Goal: Information Seeking & Learning: Learn about a topic

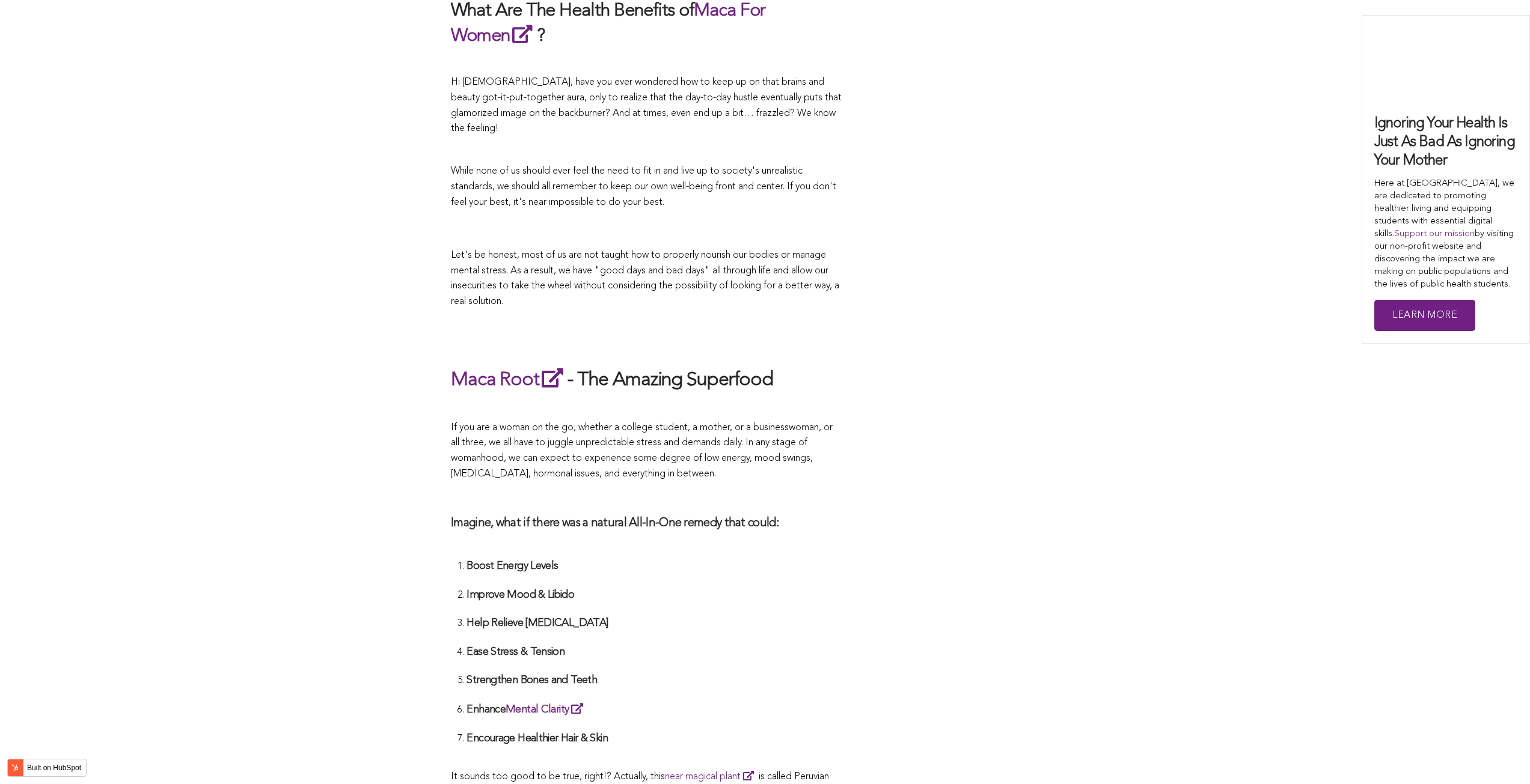
scroll to position [2835, 0]
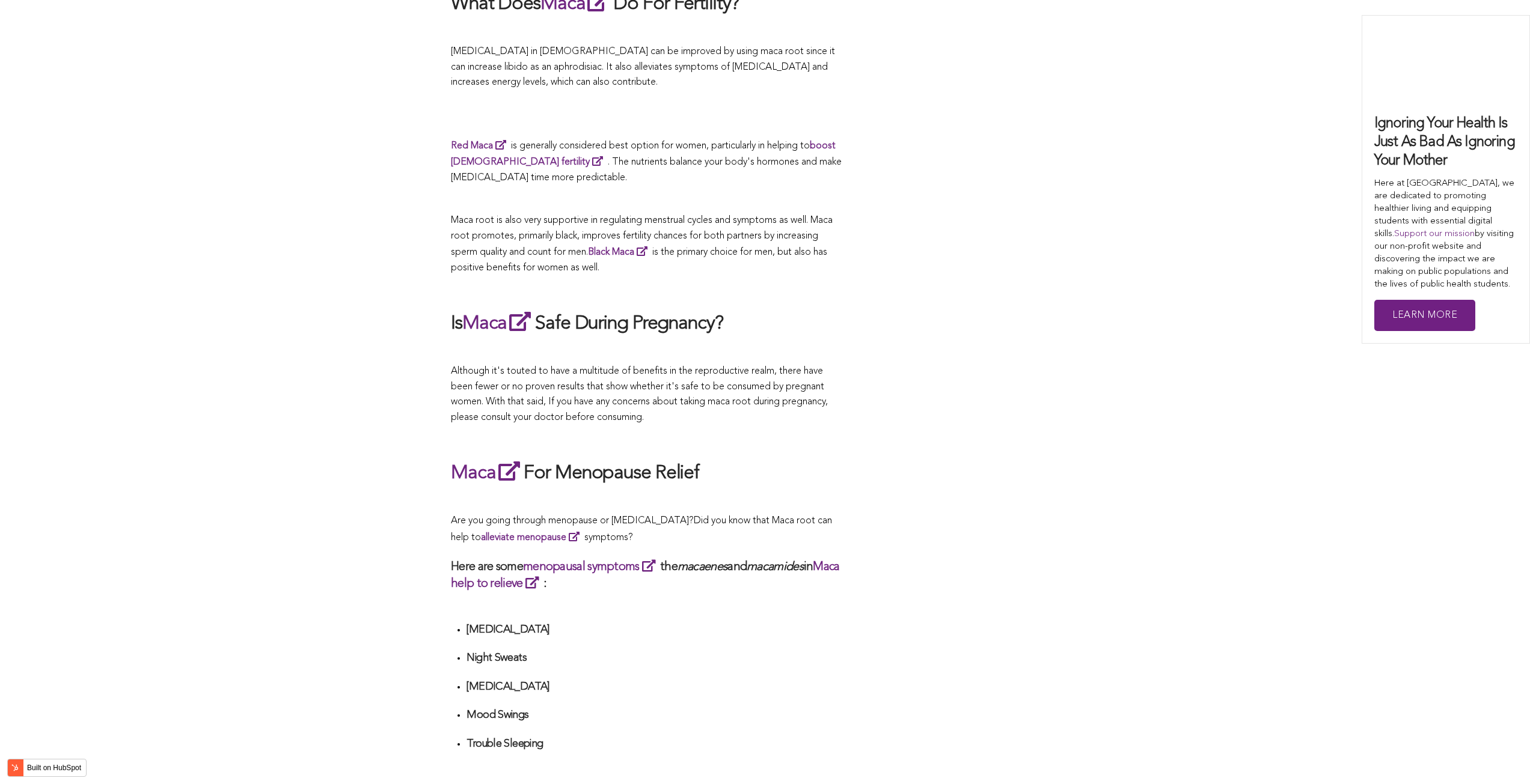
scroll to position [1993, 0]
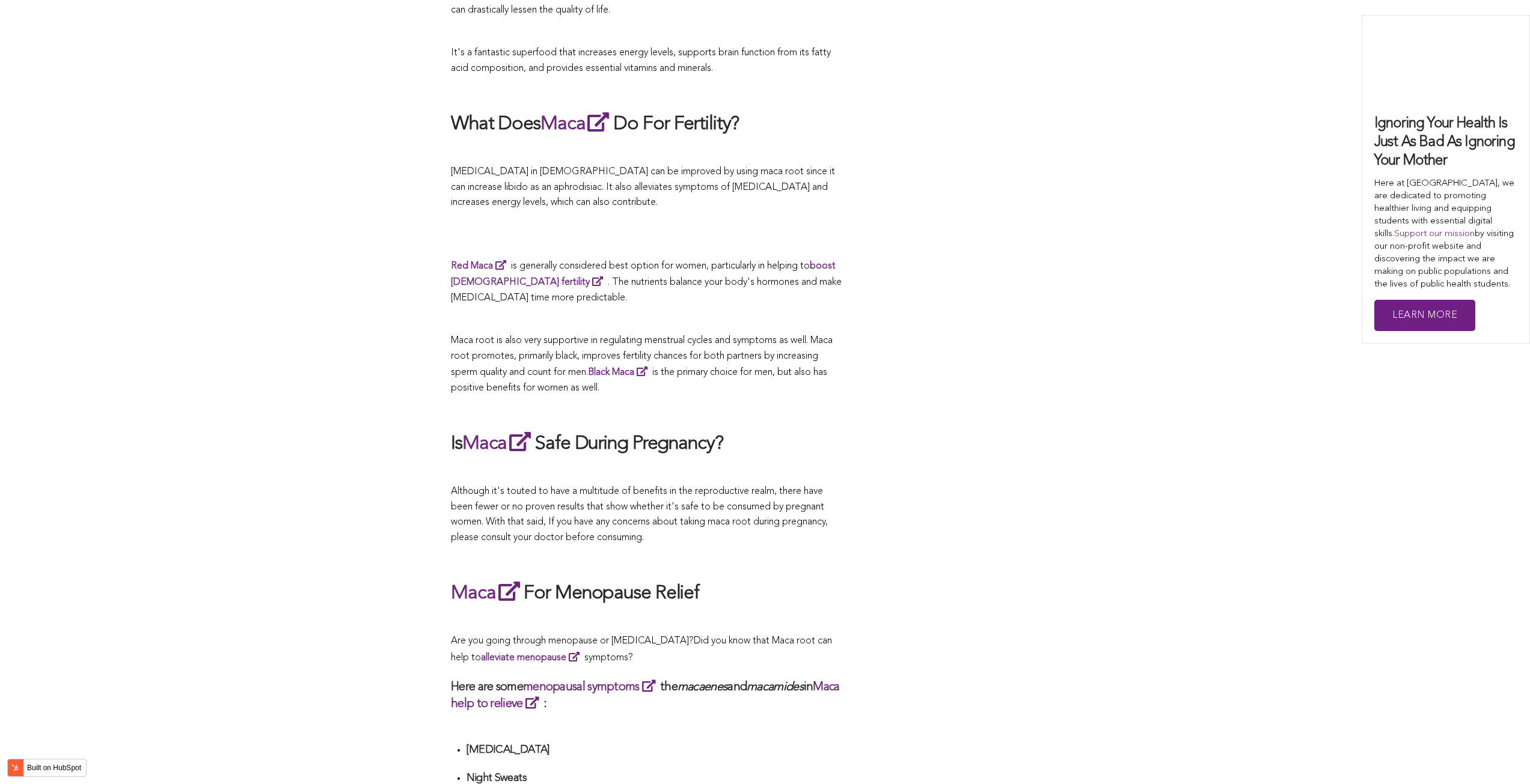
click at [906, 498] on div "CONTRIBUTORS [PERSON_NAME] Share this What Are The Health Benefits of Maca For …" at bounding box center [764, 631] width 628 height 4250
click at [945, 734] on div "CONTRIBUTORS [PERSON_NAME] Share this What Are The Health Benefits of Maca For …" at bounding box center [764, 631] width 628 height 4250
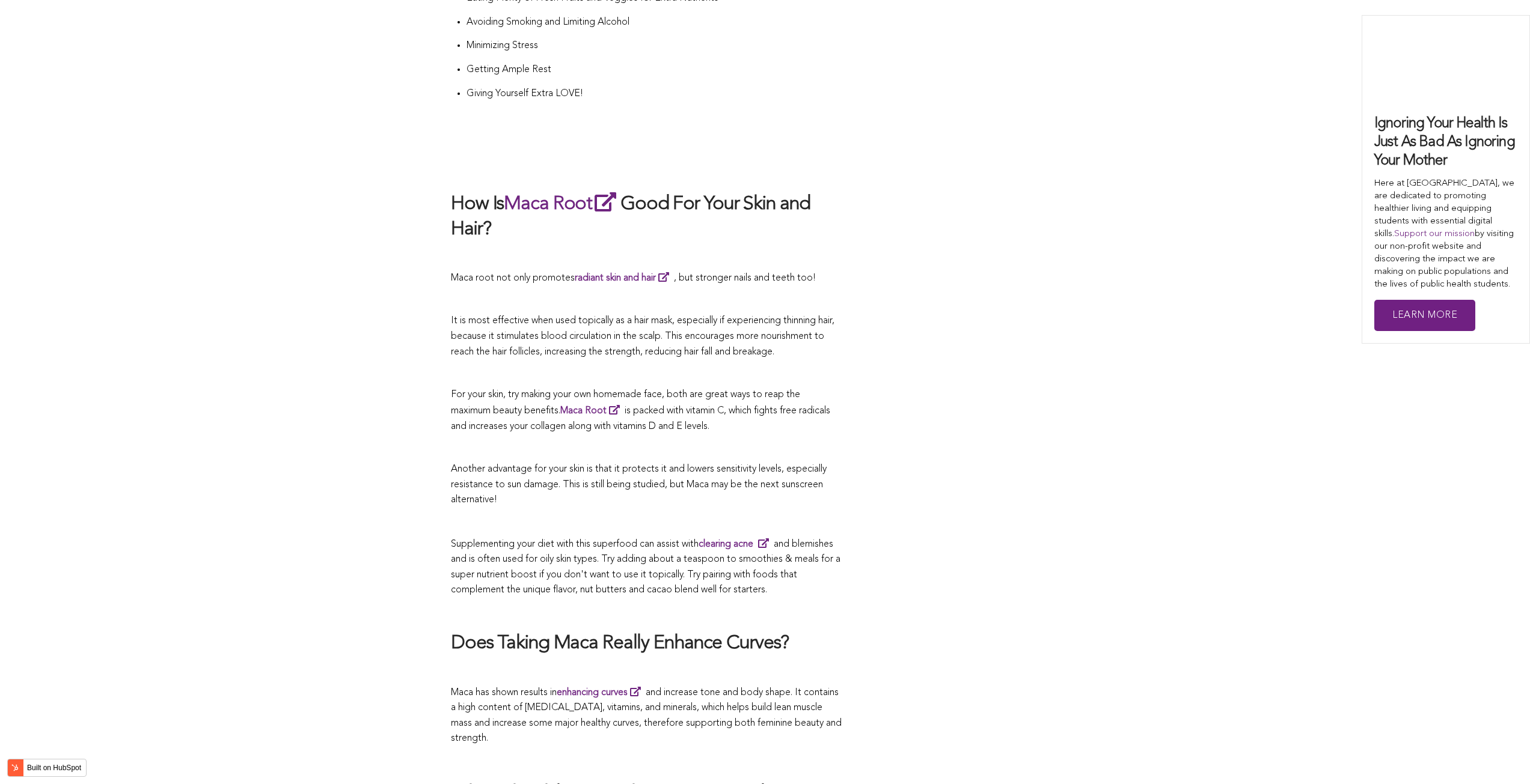
scroll to position [2649, 0]
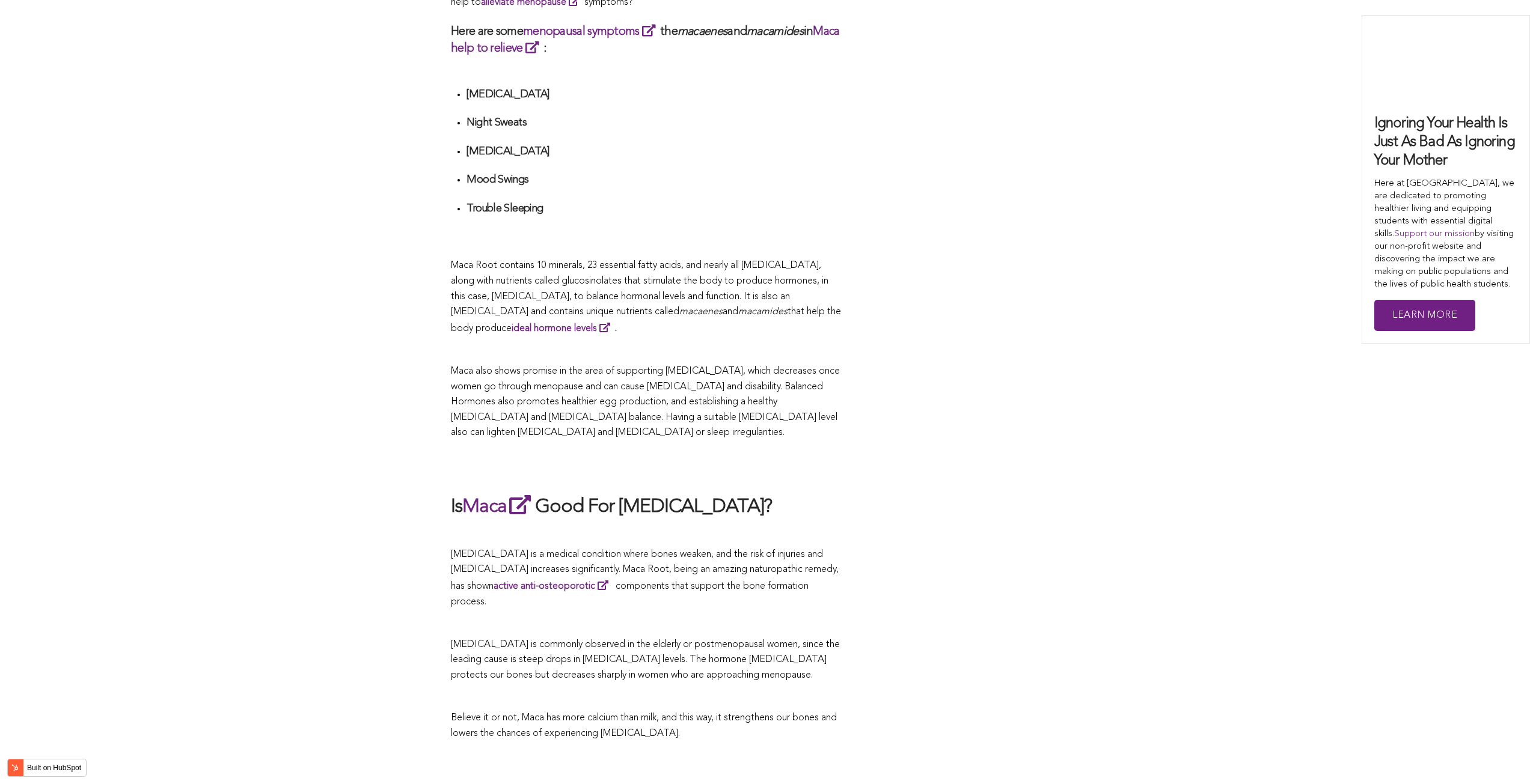
click at [669, 392] on p "Maca also shows promise in the area of supporting [MEDICAL_DATA], which decreas…" at bounding box center [646, 402] width 391 height 77
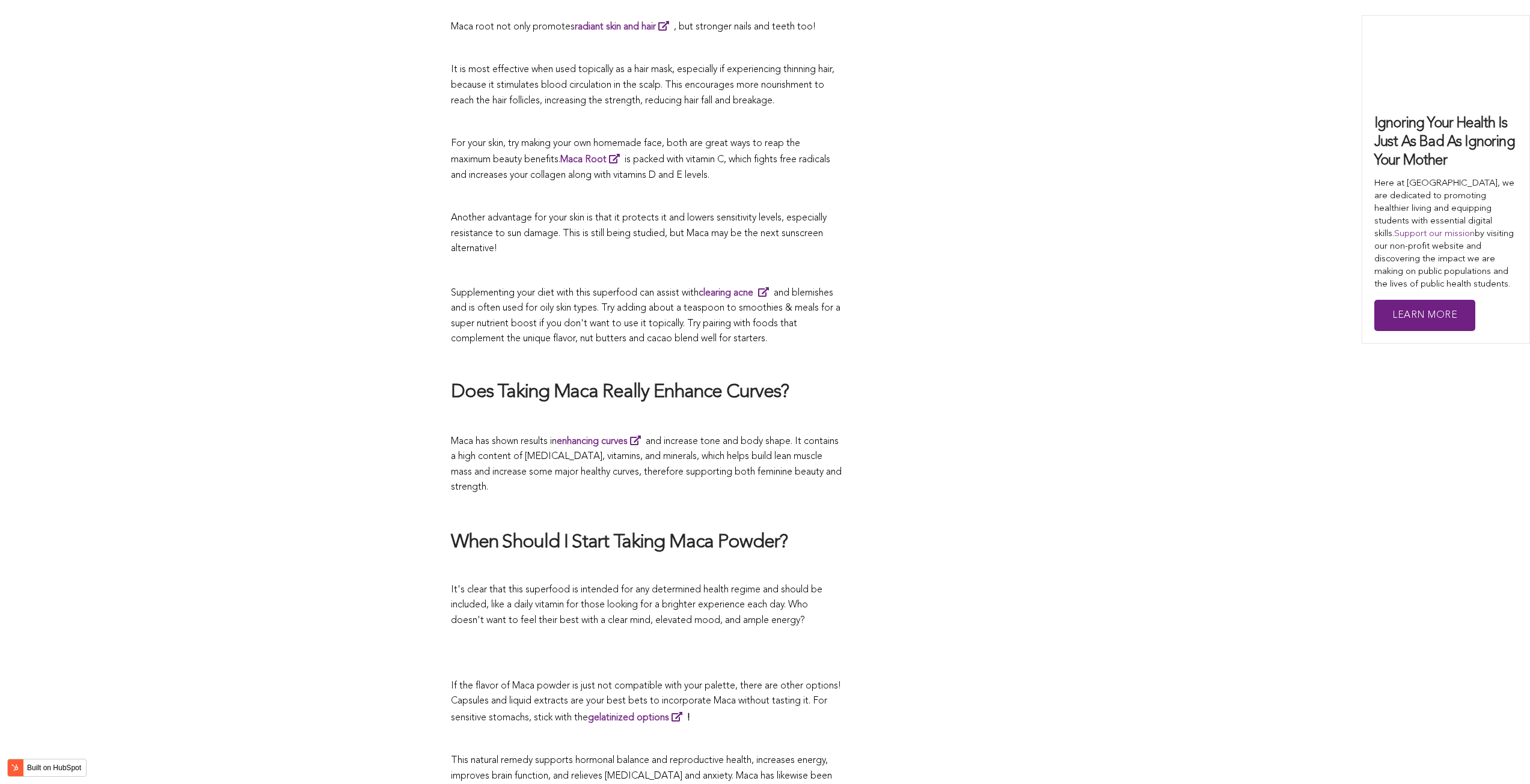
scroll to position [2190, 0]
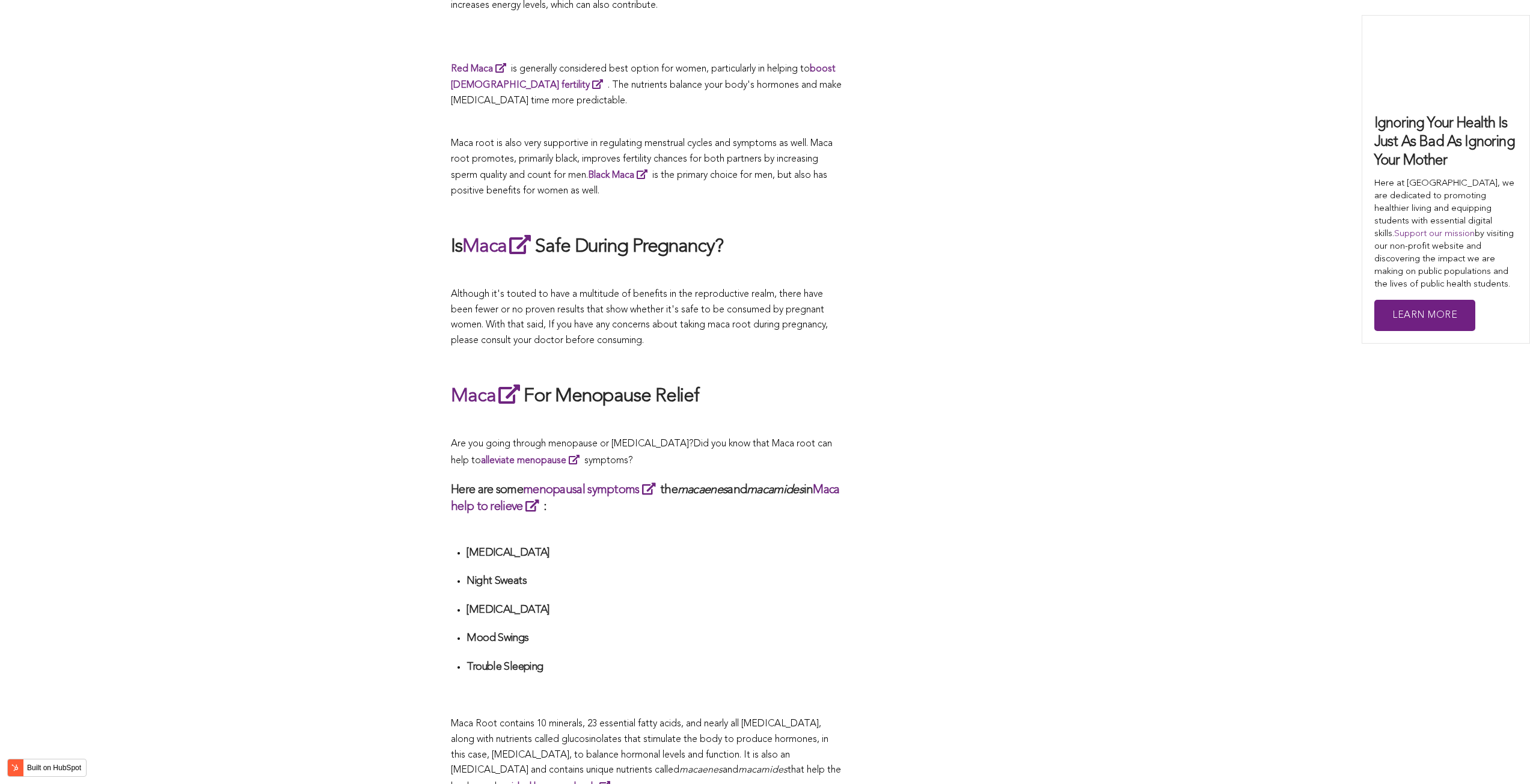
click at [934, 392] on div "CONTRIBUTORS [PERSON_NAME] Share this What Are The Health Benefits of Maca For …" at bounding box center [764, 434] width 628 height 4250
click at [768, 549] on li "[MEDICAL_DATA]" at bounding box center [654, 557] width 375 height 22
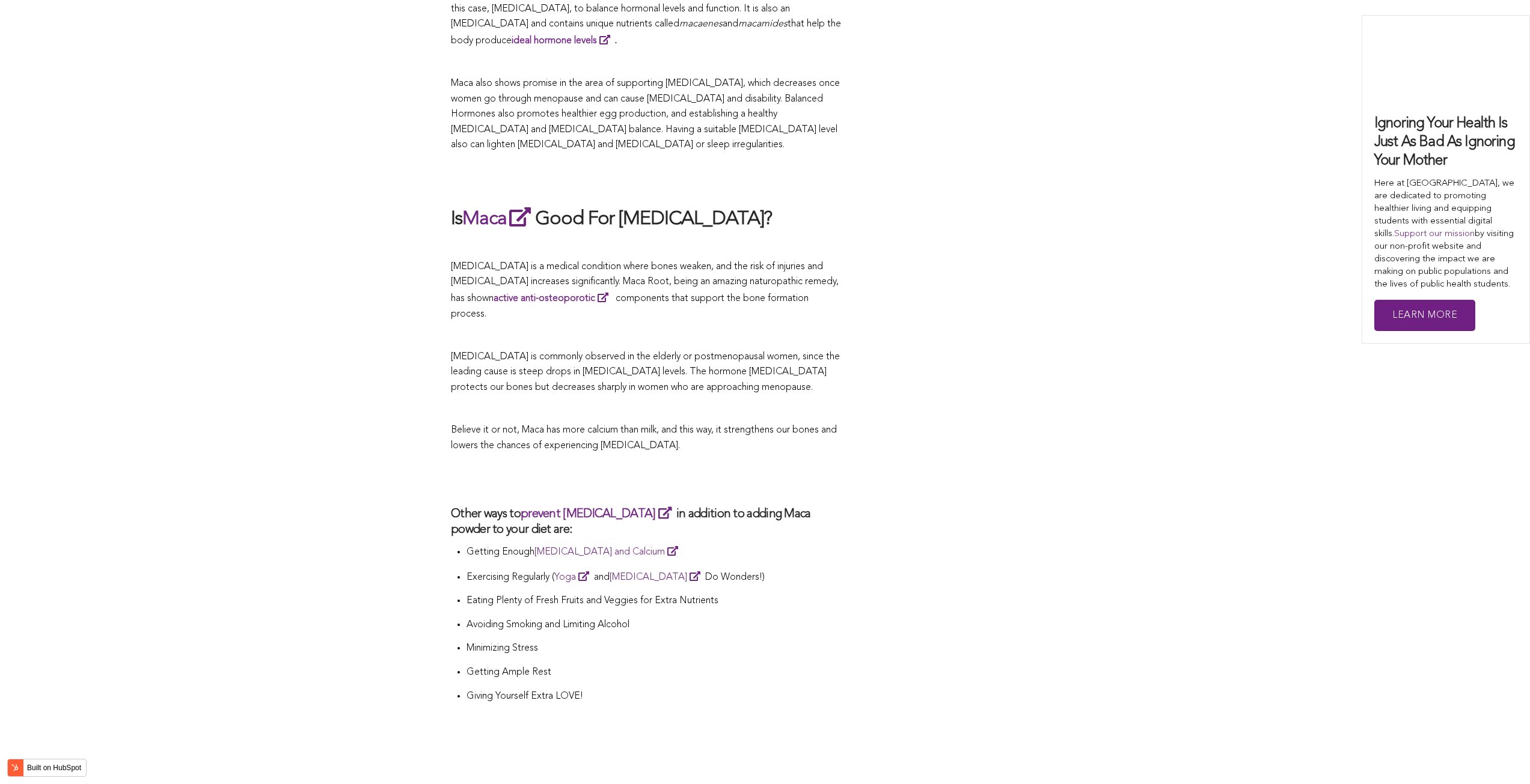
click at [512, 425] on span "Believe it or not, Maca has more calcium than milk, and this way, it strengthen…" at bounding box center [643, 438] width 386 height 25
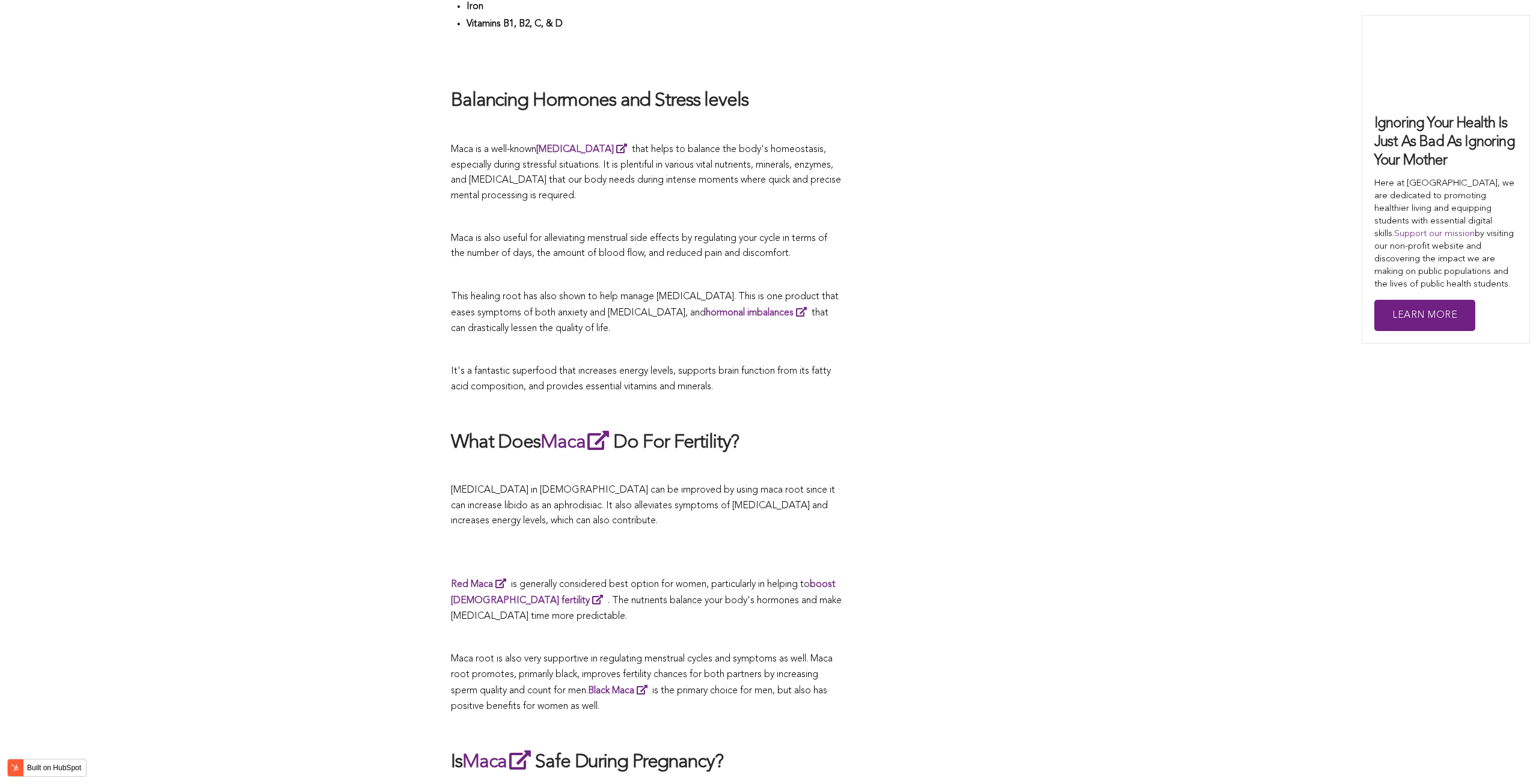
scroll to position [3875, 0]
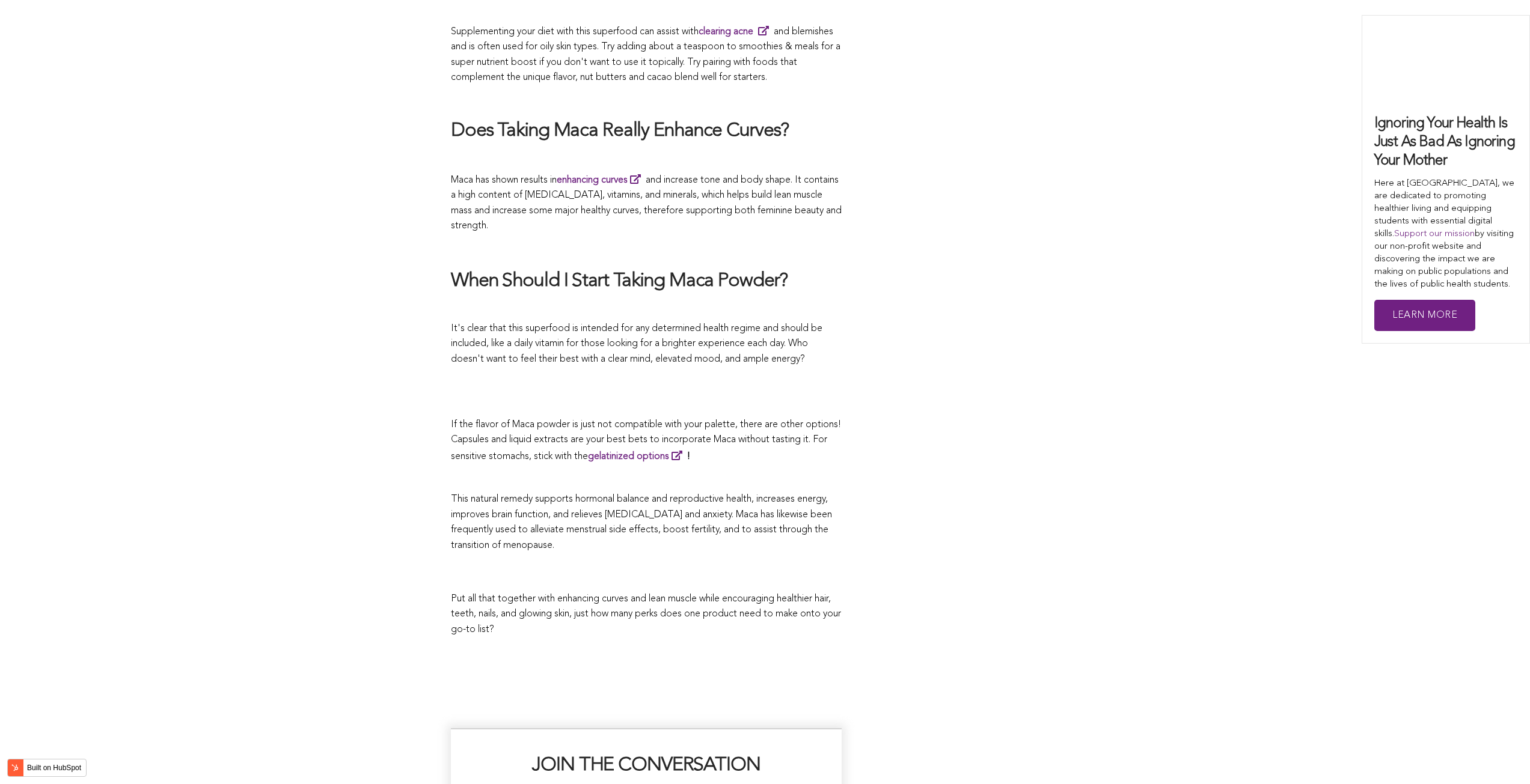
scroll to position [3172, 0]
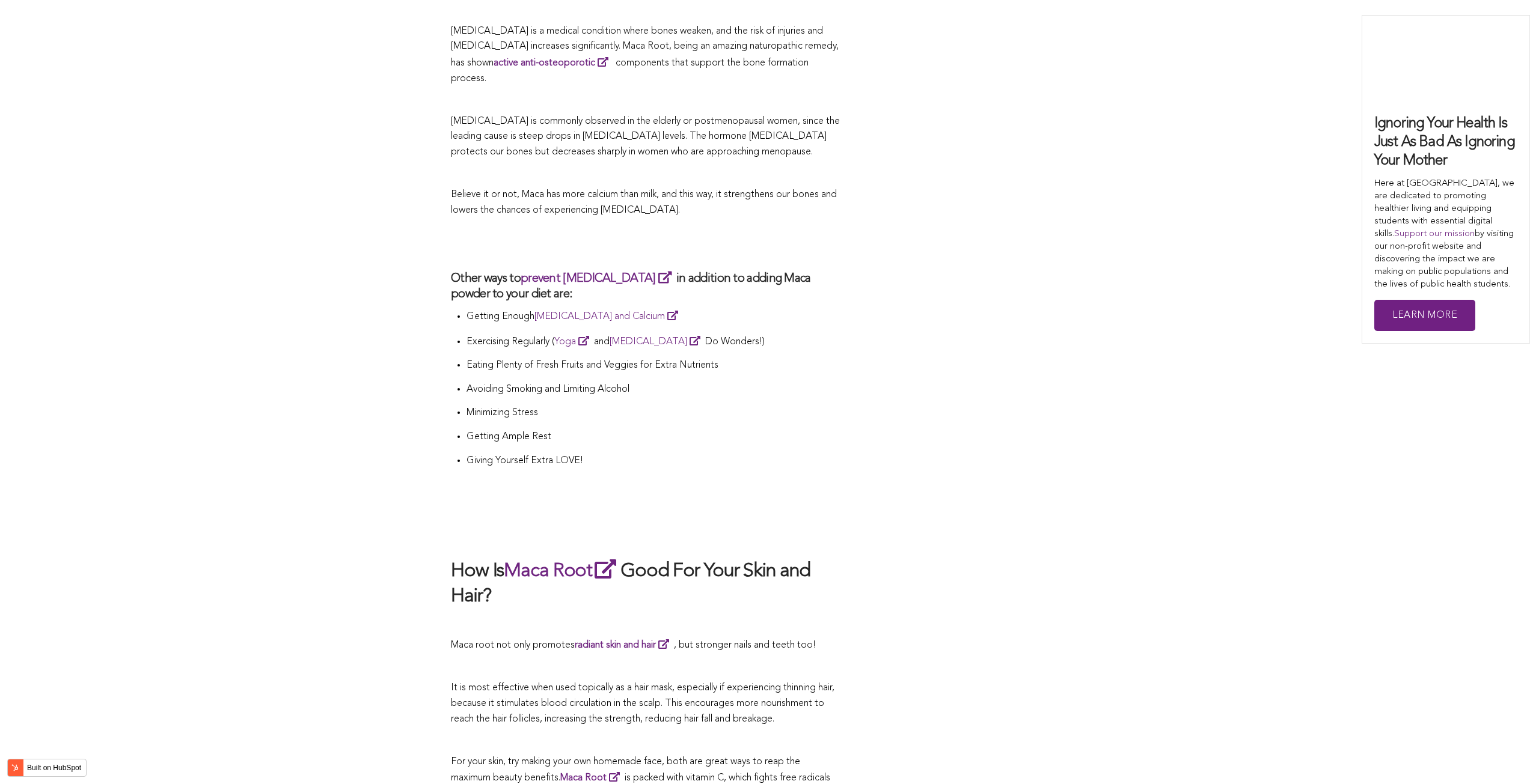
click at [621, 405] on li "Minimizing Stress" at bounding box center [654, 417] width 375 height 24
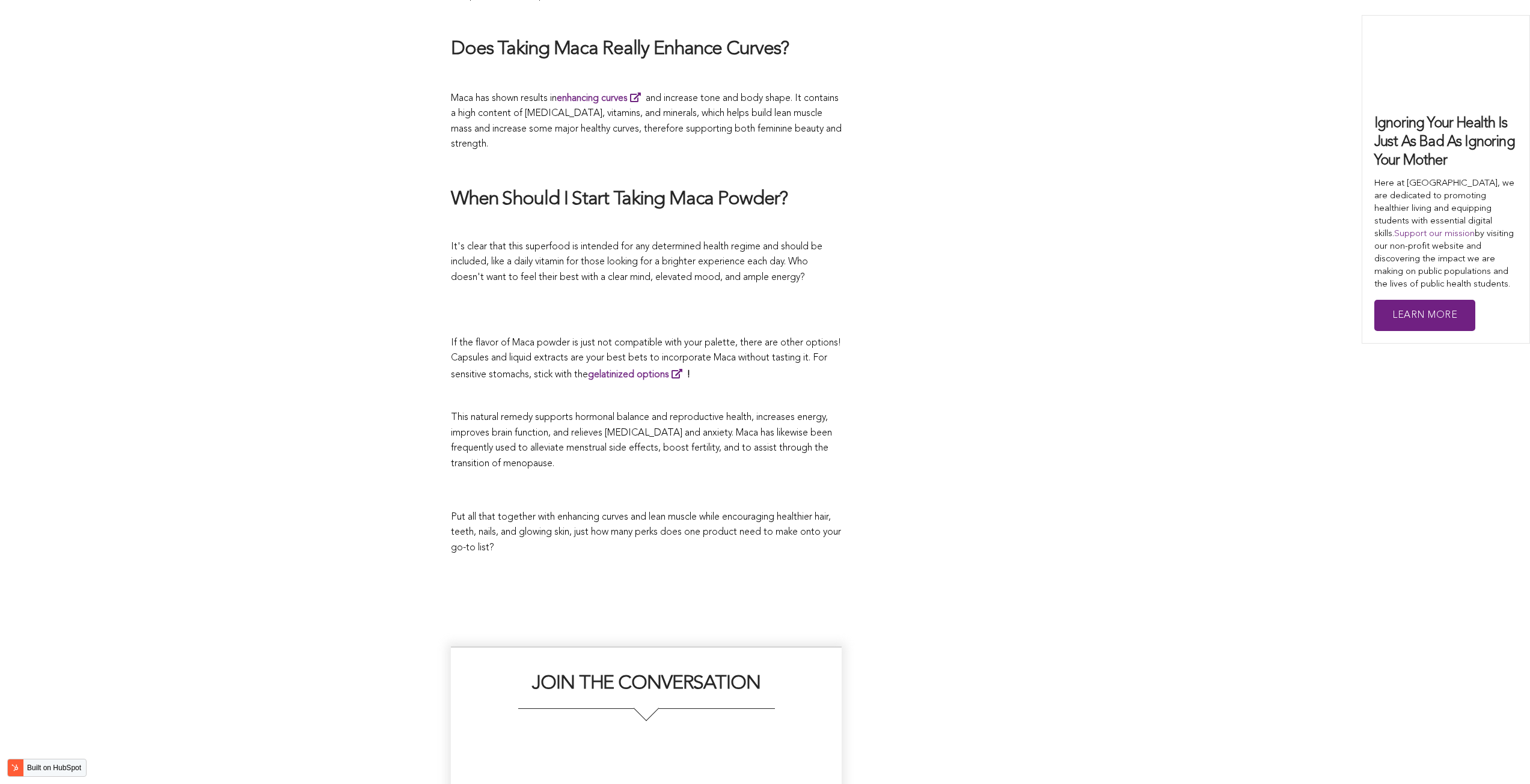
scroll to position [3592, 0]
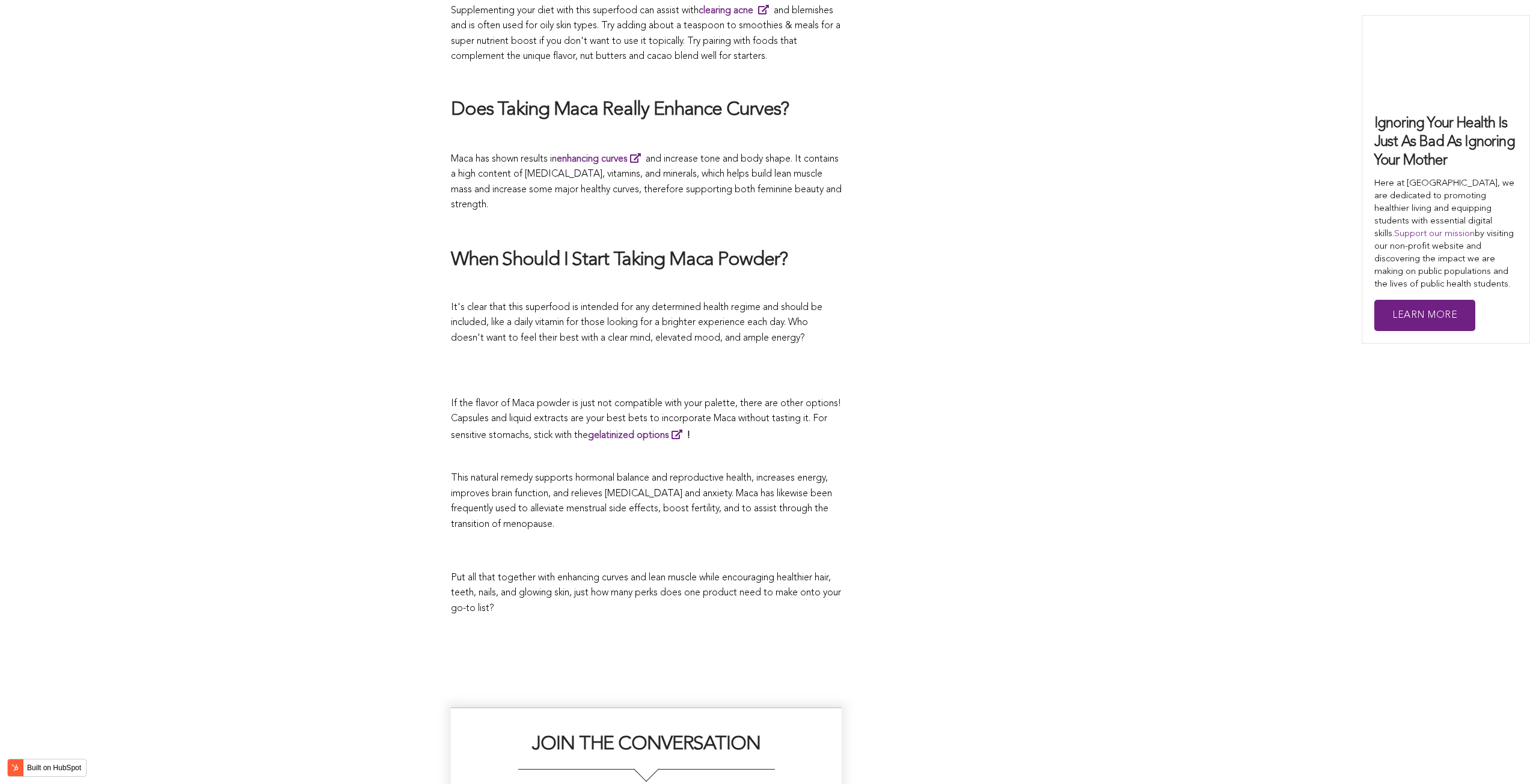
scroll to position [4133, 0]
